Goal: Task Accomplishment & Management: Manage account settings

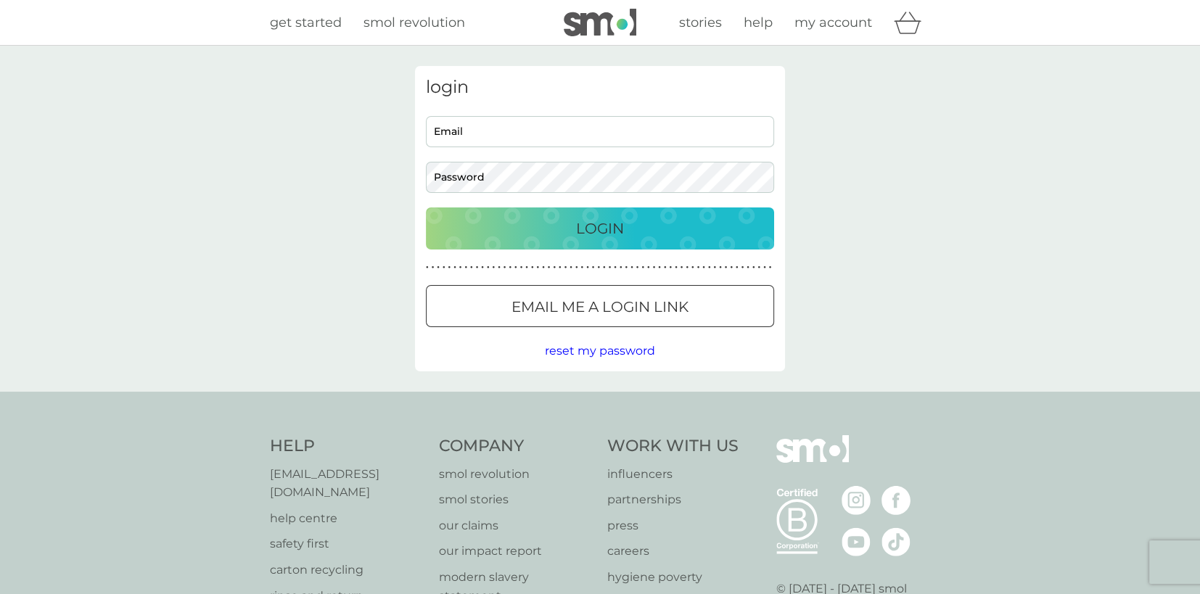
type input "[EMAIL_ADDRESS][DOMAIN_NAME]"
click at [558, 227] on div "Login" at bounding box center [599, 228] width 319 height 23
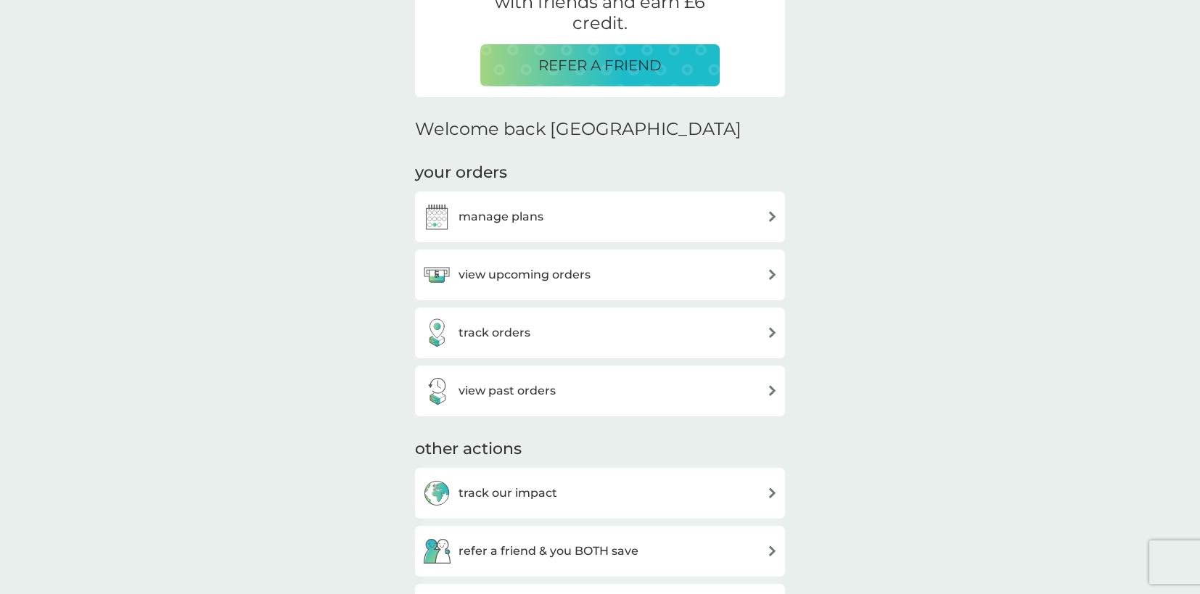
scroll to position [447, 0]
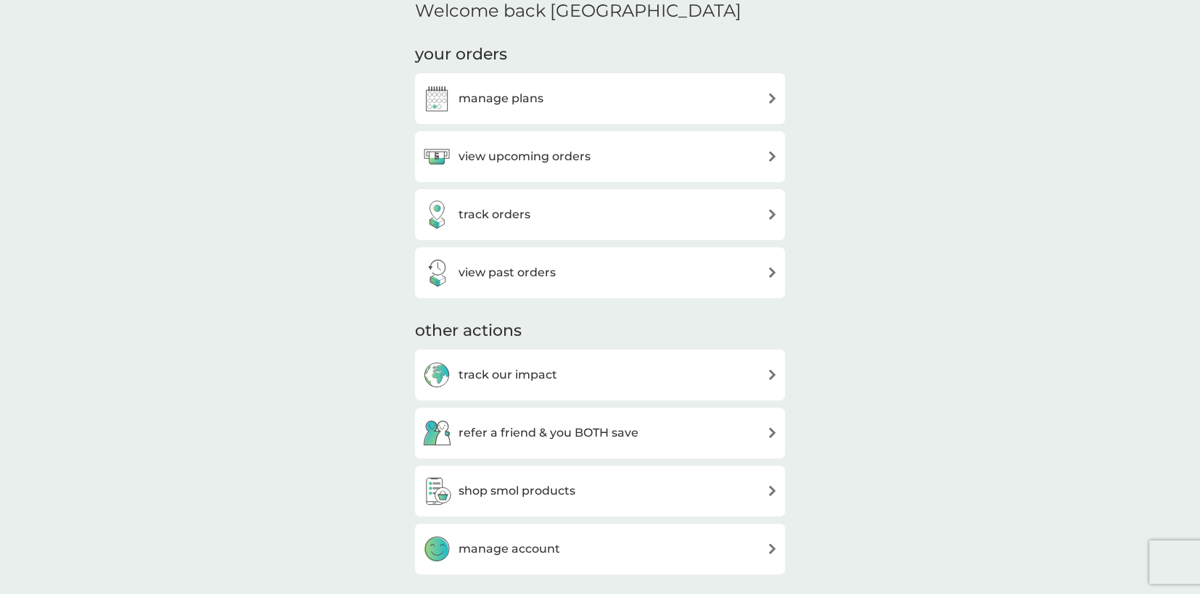
click at [553, 162] on h3 "view upcoming orders" at bounding box center [524, 156] width 132 height 19
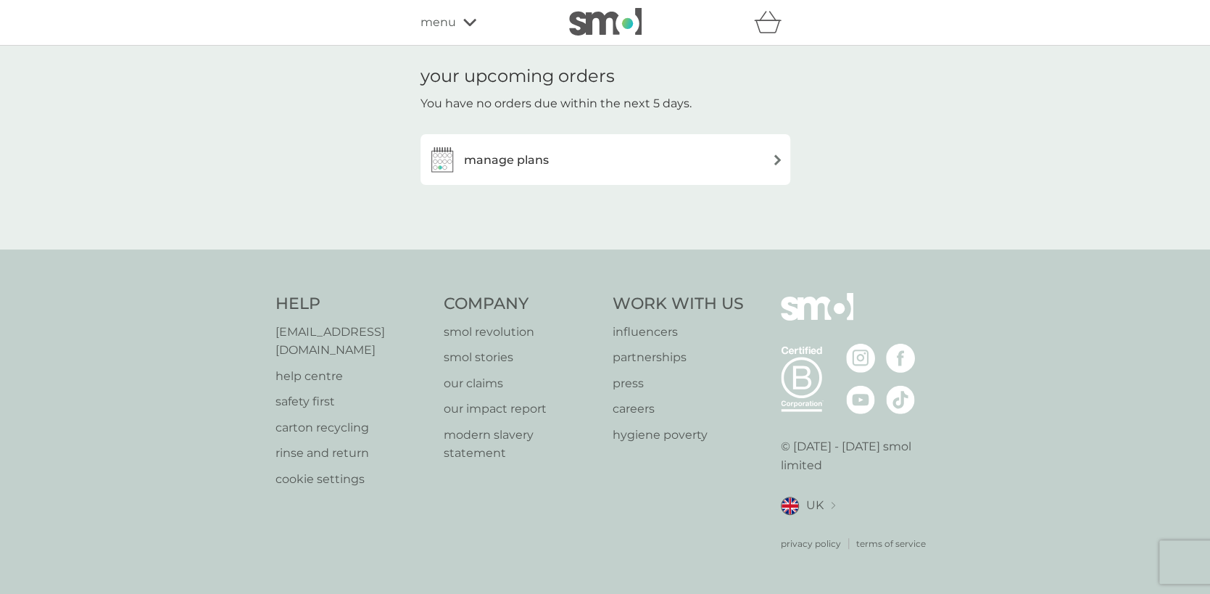
click at [553, 162] on div "manage plans" at bounding box center [605, 159] width 355 height 29
